Goal: Information Seeking & Learning: Learn about a topic

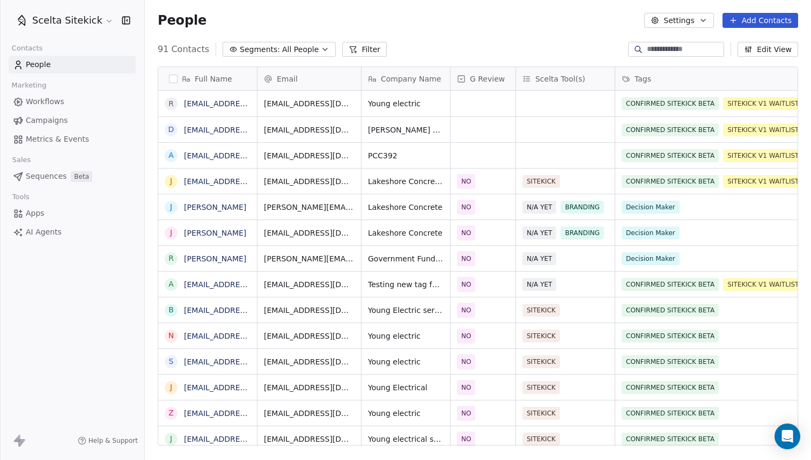
click at [663, 43] on div at bounding box center [676, 49] width 96 height 15
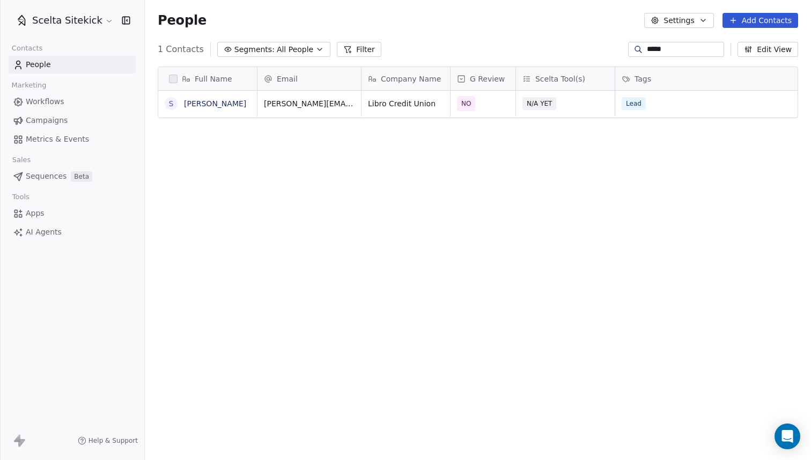
scroll to position [405, 667]
type input "*****"
click at [210, 104] on link "[PERSON_NAME]" at bounding box center [215, 103] width 62 height 9
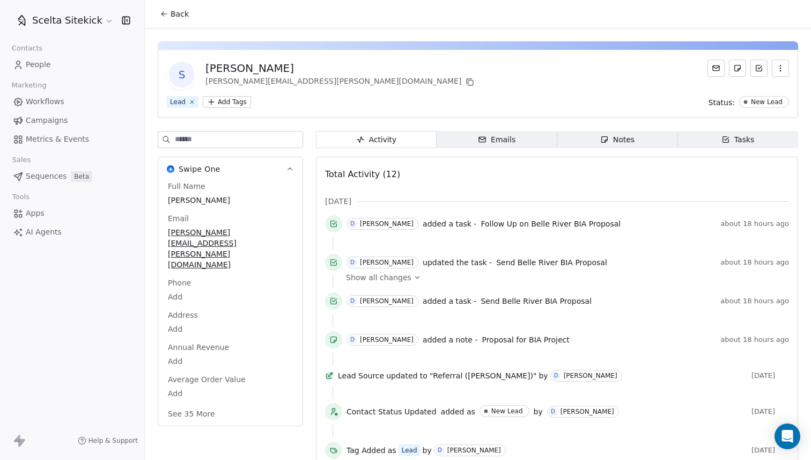
click at [482, 144] on div "Emails" at bounding box center [497, 139] width 38 height 11
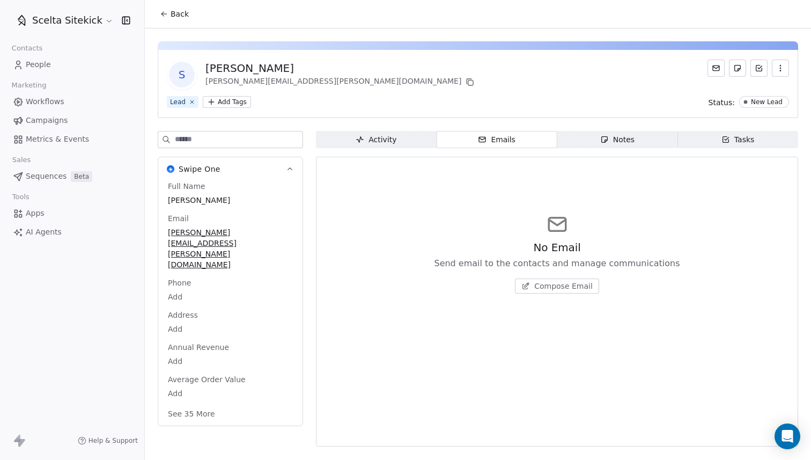
click at [596, 140] on span "Notes Notes" at bounding box center [618, 139] width 121 height 17
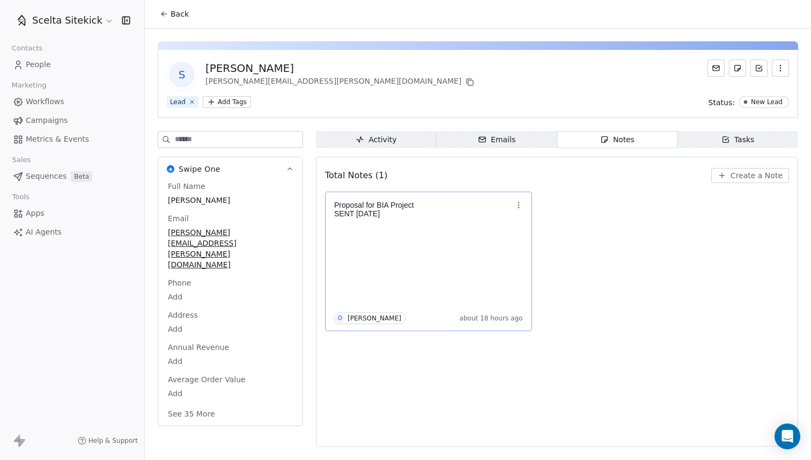
click at [424, 212] on p "SENT September 24th" at bounding box center [423, 213] width 178 height 9
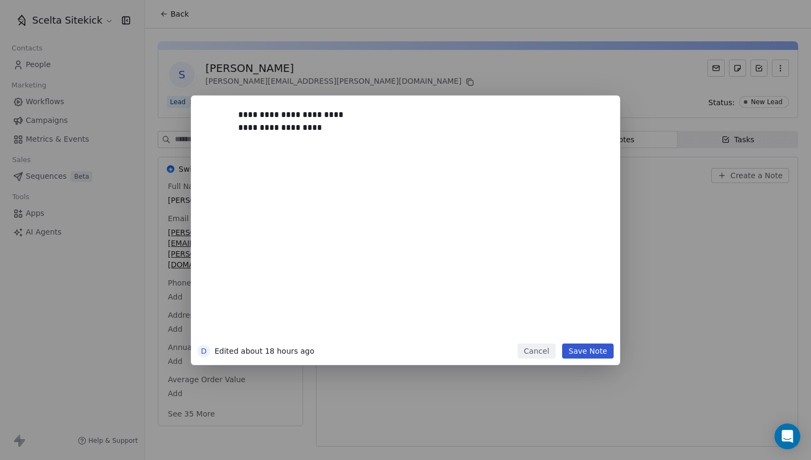
click at [535, 346] on button "Cancel" at bounding box center [537, 350] width 38 height 15
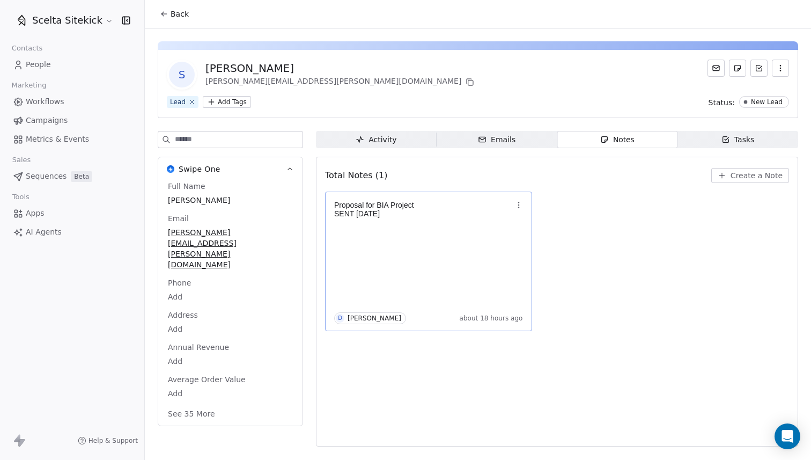
click at [686, 233] on div "Proposal for BIA Project SENT September 24th D David Mill about 18 hours ago" at bounding box center [557, 262] width 464 height 140
click at [728, 137] on icon "button" at bounding box center [726, 139] width 9 height 9
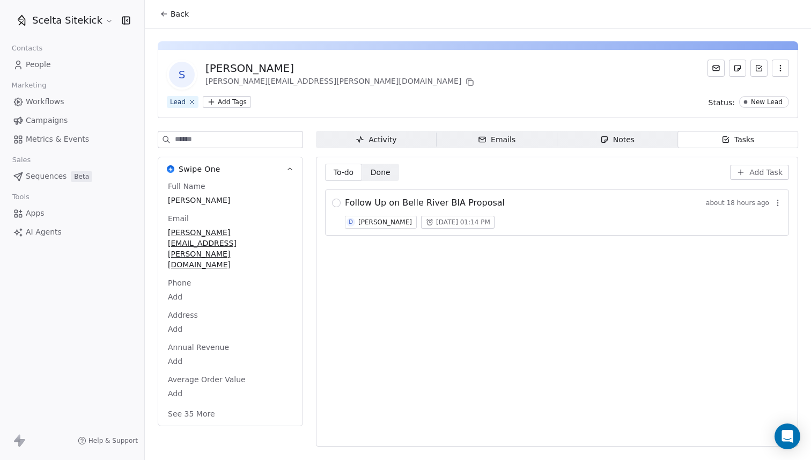
click at [520, 202] on div "Follow Up on Belle River BIA Proposal about 18 hours ago" at bounding box center [563, 202] width 437 height 13
click at [404, 142] on span "Activity Activity" at bounding box center [376, 139] width 121 height 17
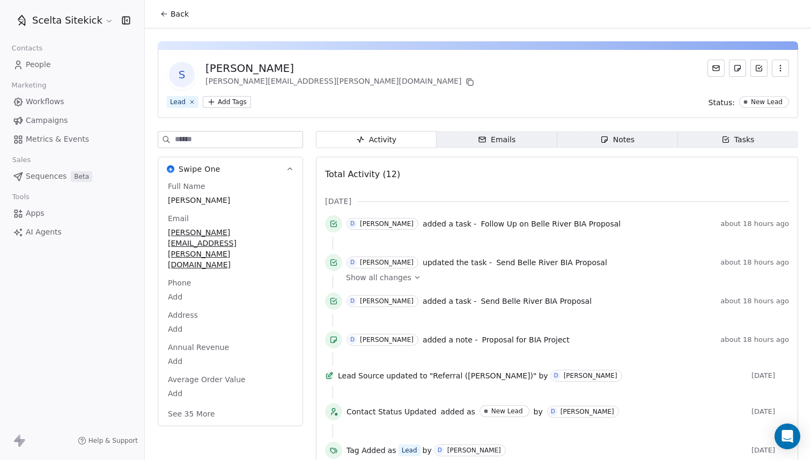
click at [234, 105] on html "Scelta Sitekick Contacts People Marketing Workflows Campaigns Metrics & Events …" at bounding box center [405, 230] width 811 height 460
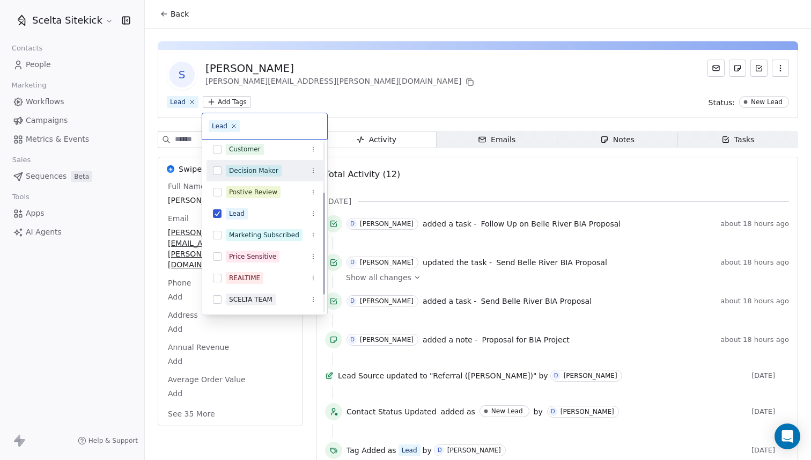
scroll to position [113, 0]
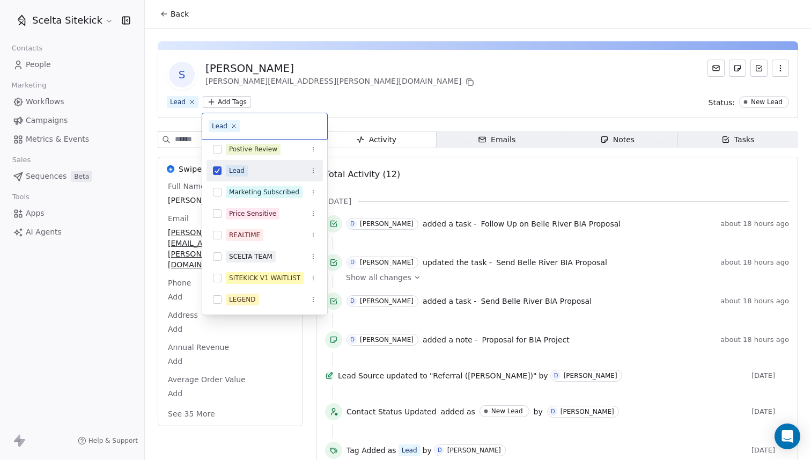
click at [373, 95] on html "Scelta Sitekick Contacts People Marketing Workflows Campaigns Metrics & Events …" at bounding box center [405, 230] width 811 height 460
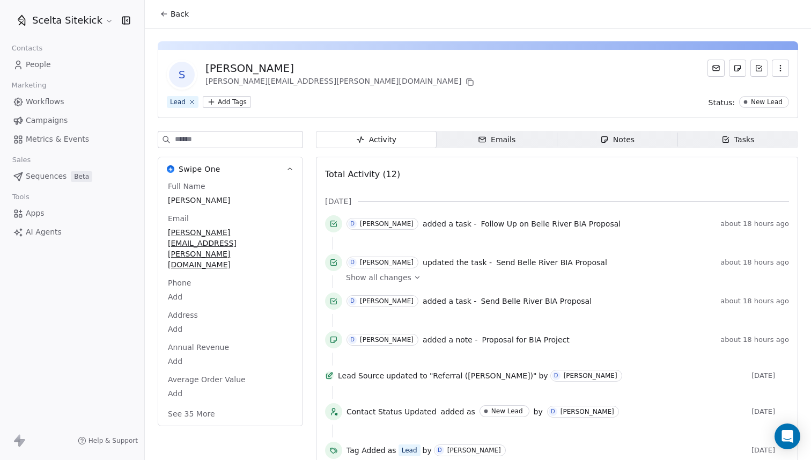
click at [58, 60] on link "People" at bounding box center [72, 65] width 127 height 18
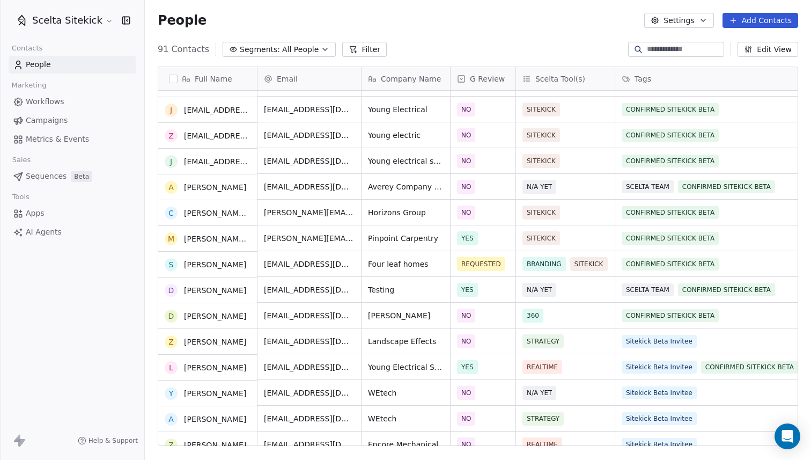
scroll to position [279, 0]
click at [288, 50] on span "All People" at bounding box center [300, 49] width 36 height 11
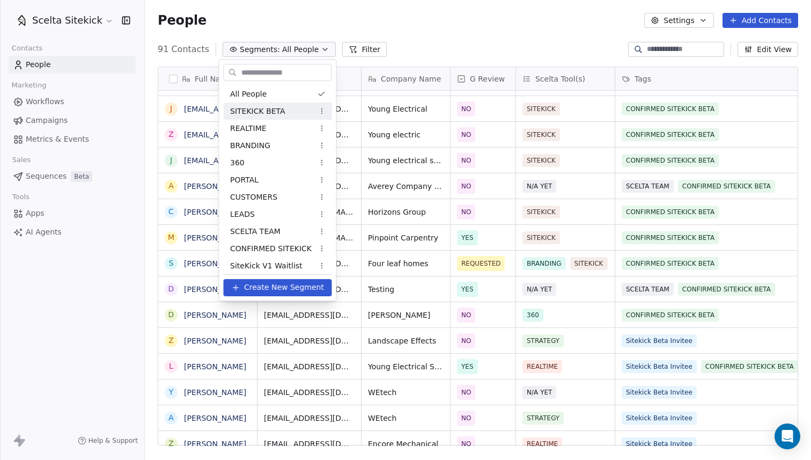
click at [252, 122] on div "REALTIME" at bounding box center [278, 128] width 108 height 17
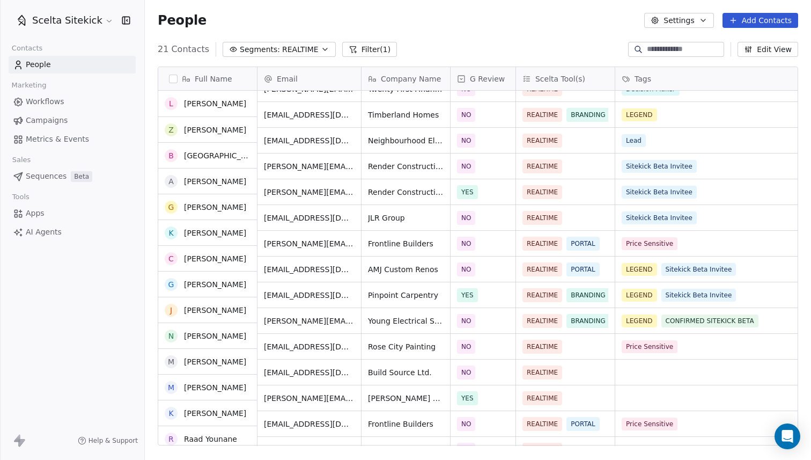
scroll to position [0, 0]
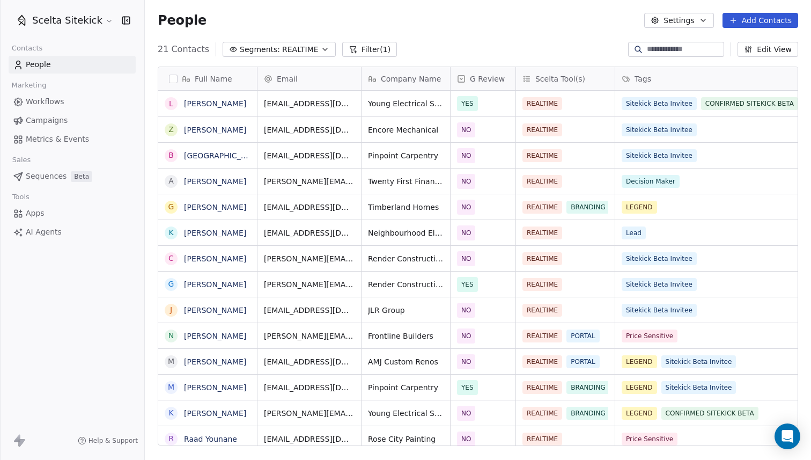
click at [321, 52] on icon "button" at bounding box center [325, 49] width 9 height 9
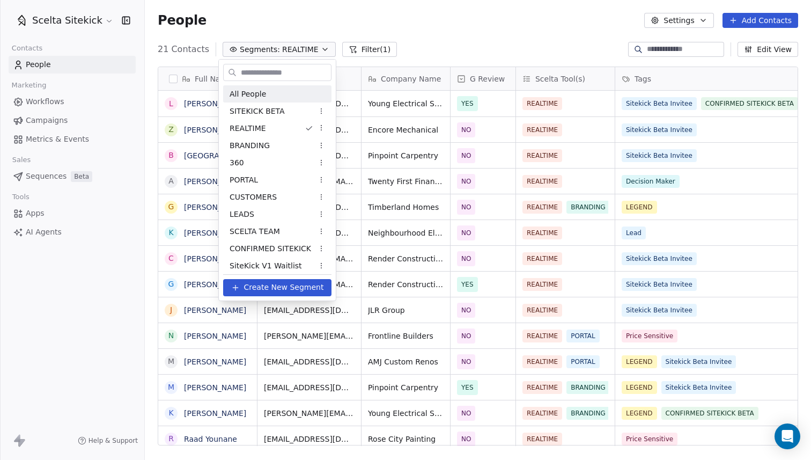
click at [261, 96] on span "All People" at bounding box center [248, 94] width 36 height 11
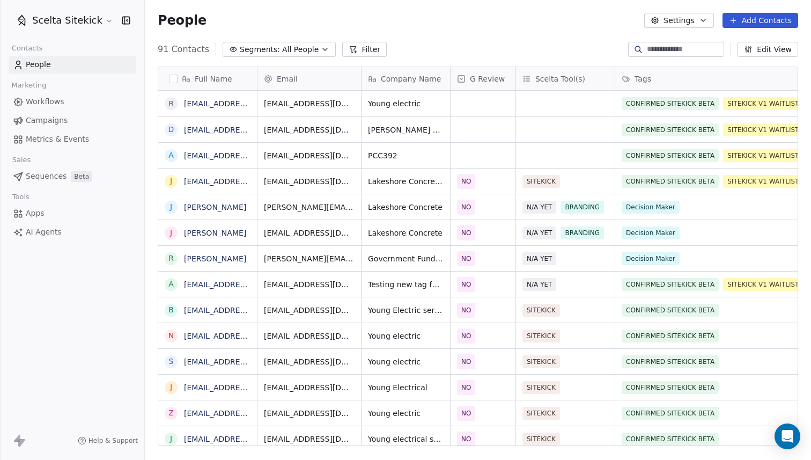
click at [407, 50] on div "91 Contacts Segments: All People Filter Edit View" at bounding box center [478, 49] width 667 height 17
